Goal: Task Accomplishment & Management: Use online tool/utility

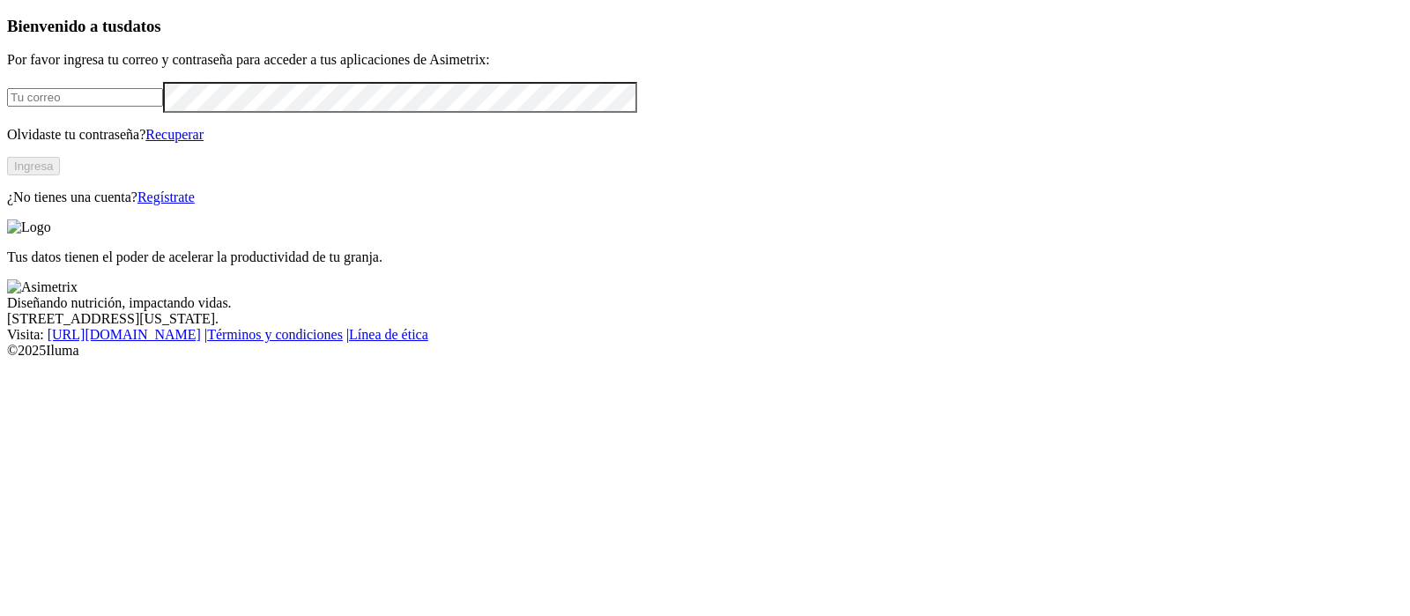
type input "[PERSON_NAME][EMAIL_ADDRESS][PERSON_NAME][DOMAIN_NAME]"
click at [60, 175] on button "Ingresa" at bounding box center [33, 166] width 53 height 19
